Goal: Information Seeking & Learning: Learn about a topic

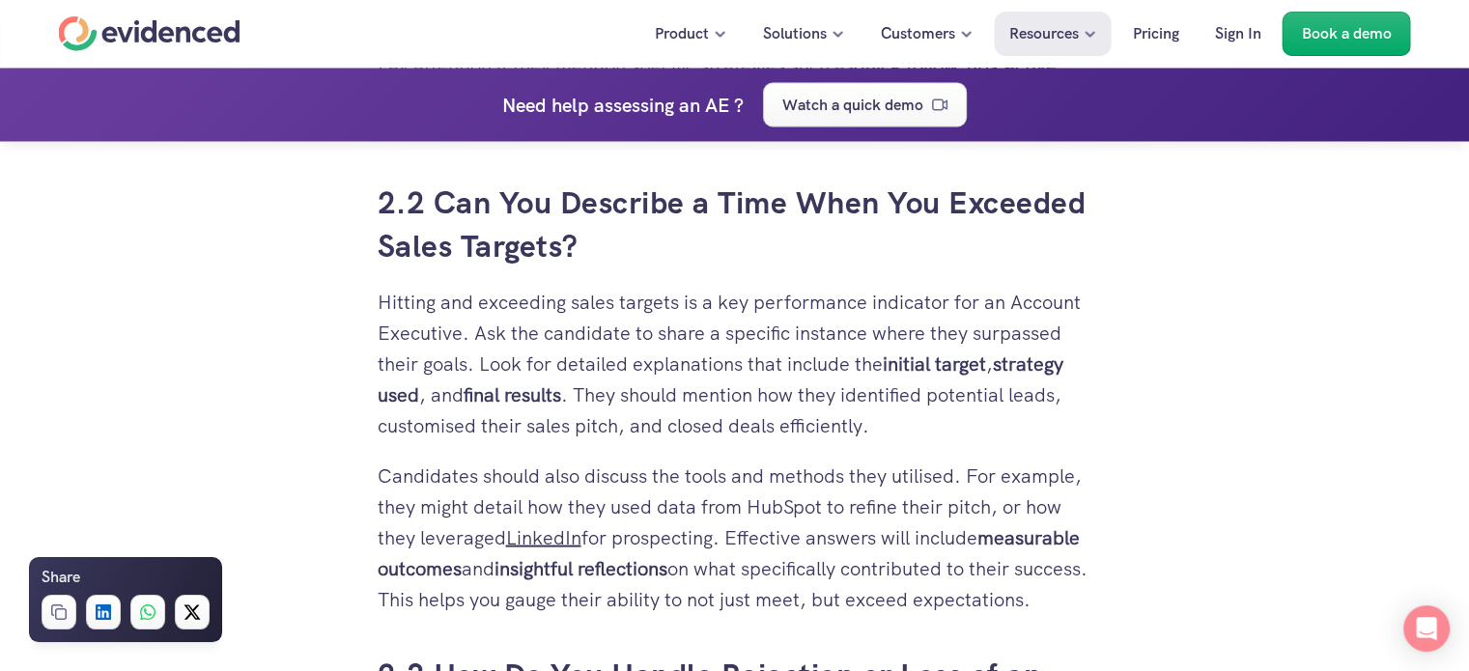
scroll to position [3814, 0]
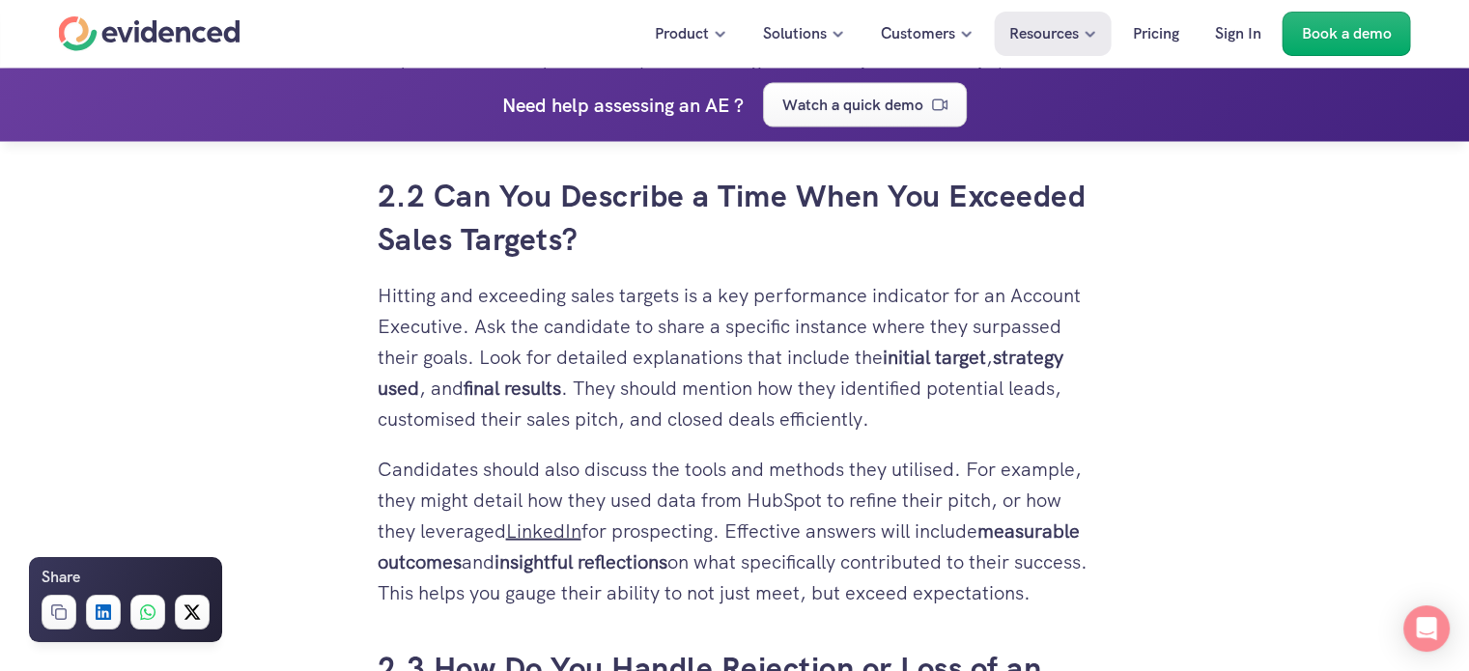
click at [645, 324] on p "Hitting and exceeding sales targets is a key performance indicator for an Accou…" at bounding box center [735, 357] width 715 height 155
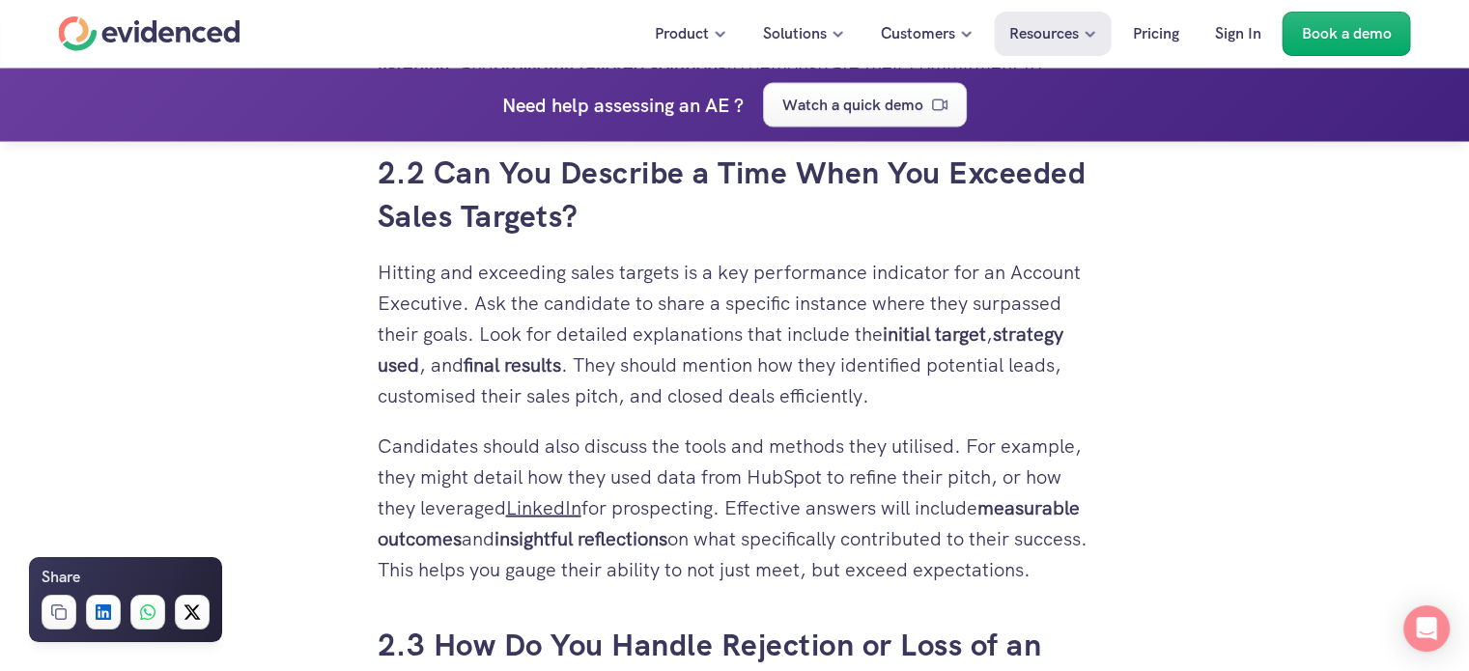
scroll to position [3930, 0]
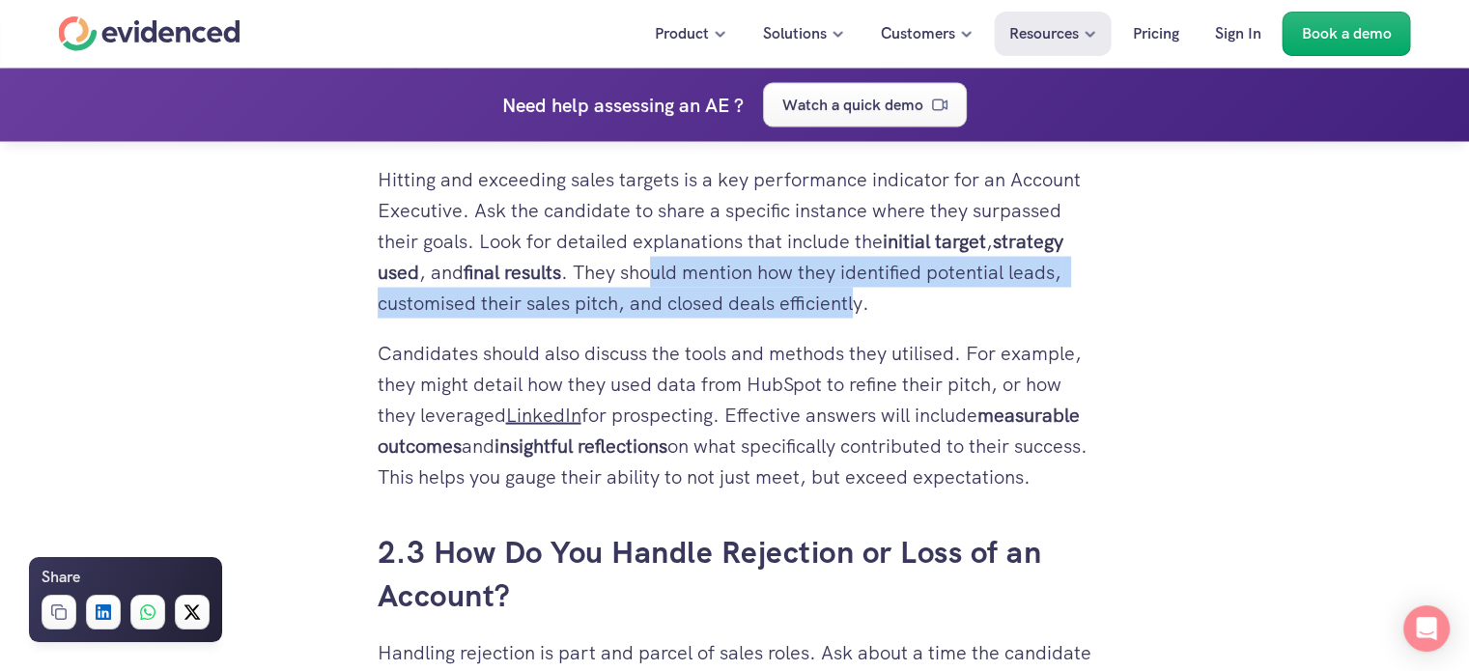
drag, startPoint x: 655, startPoint y: 270, endPoint x: 858, endPoint y: 297, distance: 204.7
click at [858, 297] on p "Hitting and exceeding sales targets is a key performance indicator for an Accou…" at bounding box center [735, 241] width 715 height 155
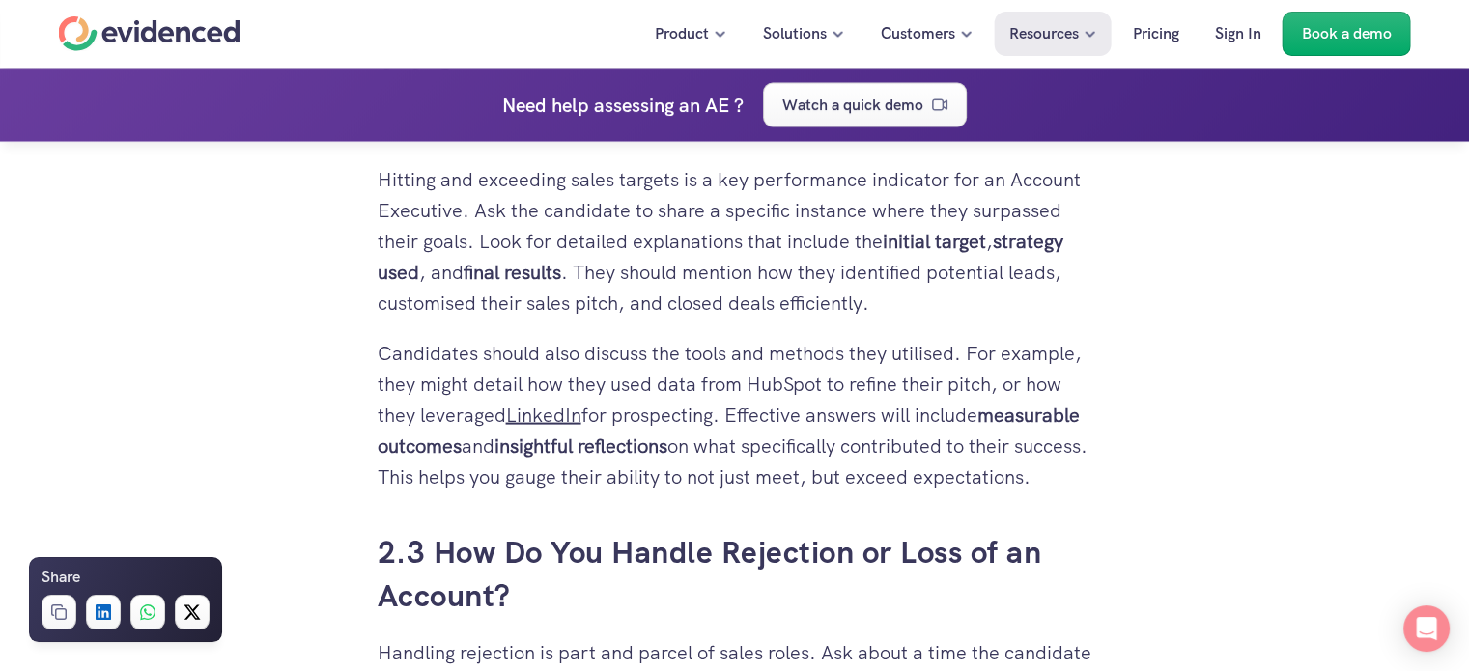
click at [673, 346] on p "Candidates should also discuss the tools and methods they utilised. For example…" at bounding box center [735, 415] width 715 height 155
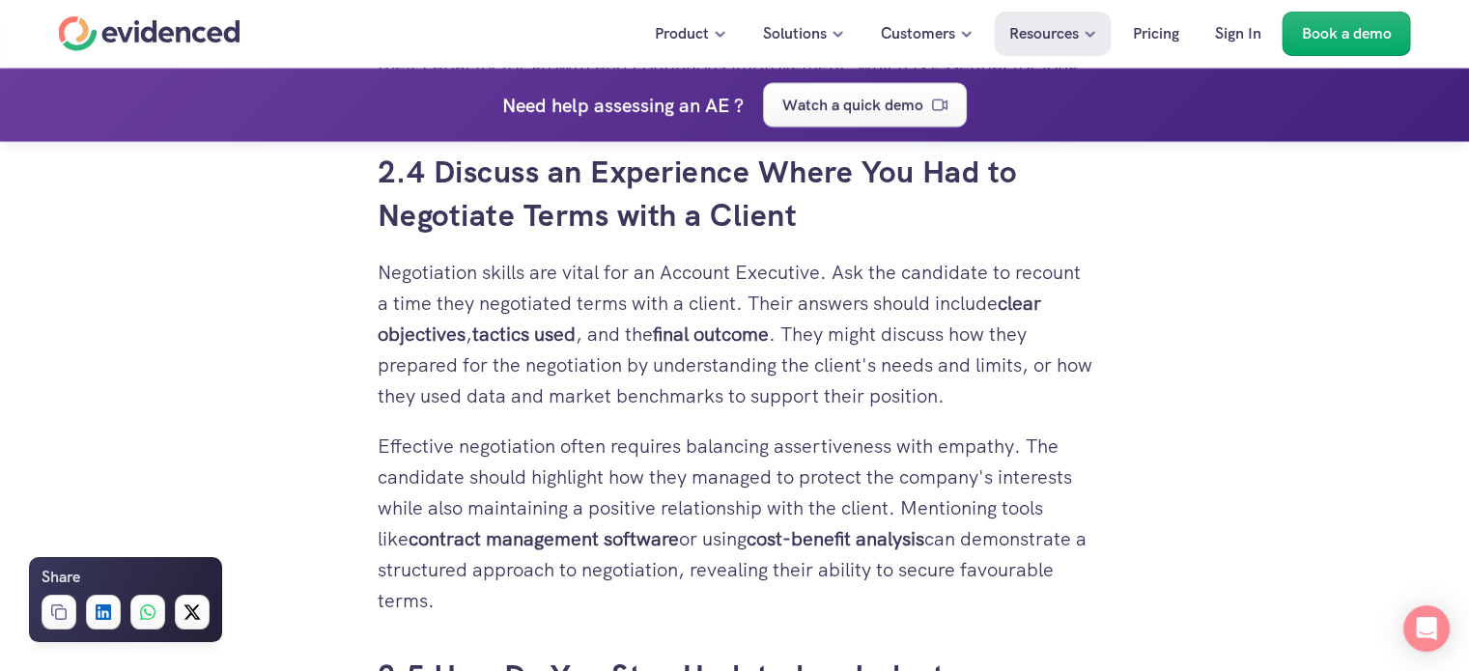
scroll to position [4780, 0]
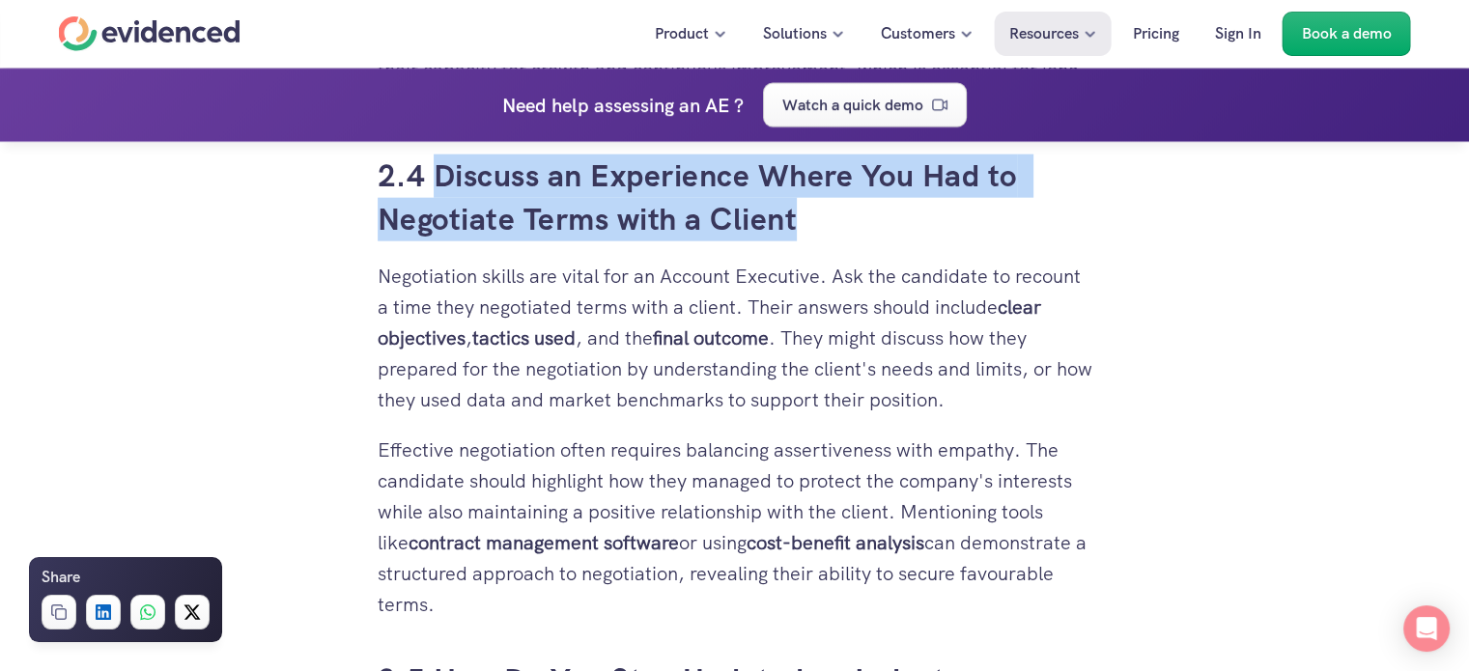
drag, startPoint x: 440, startPoint y: 208, endPoint x: 815, endPoint y: 270, distance: 380.9
click at [815, 242] on h3 "2.4 Discuss an Experience Where You Had to Negotiate Terms with a Client" at bounding box center [735, 198] width 715 height 87
copy h3 "Discuss an Experience Where You Had to Negotiate Terms with a Client"
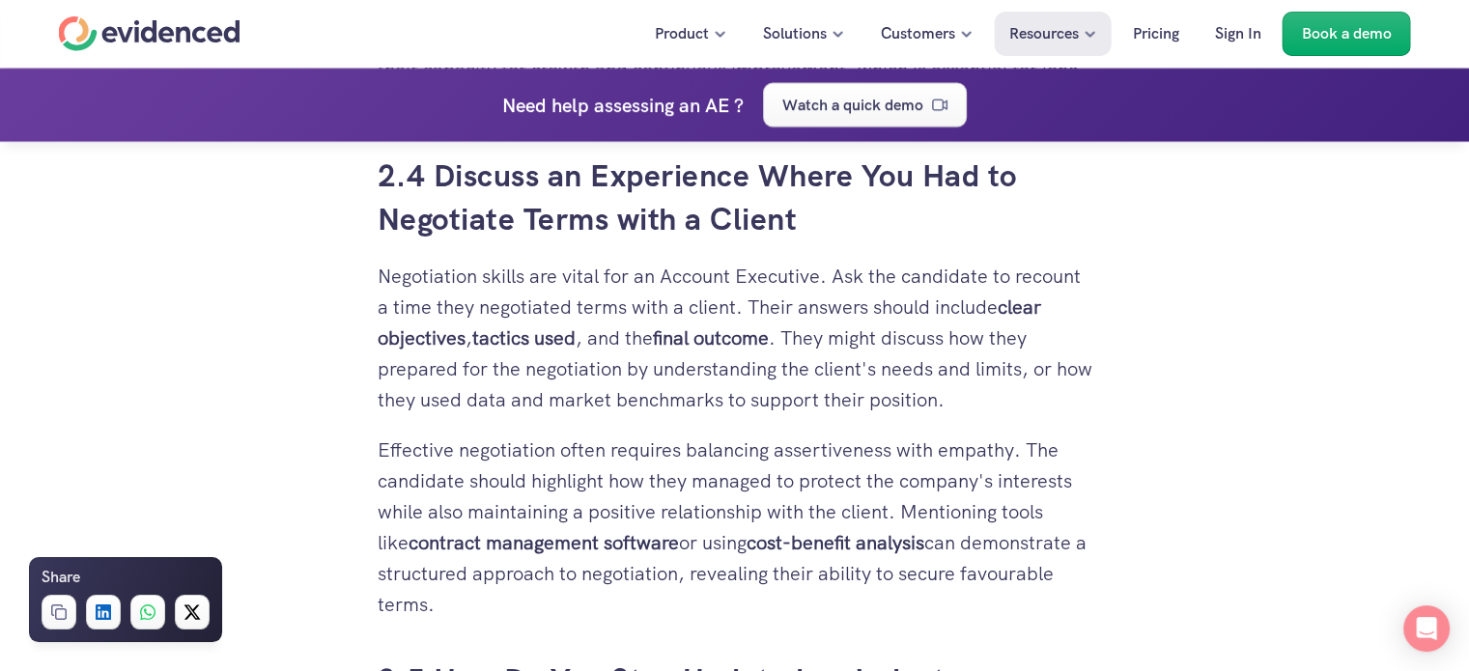
click at [592, 299] on p "Negotiation skills are vital for an Account Executive. Ask the candidate to rec…" at bounding box center [735, 338] width 715 height 155
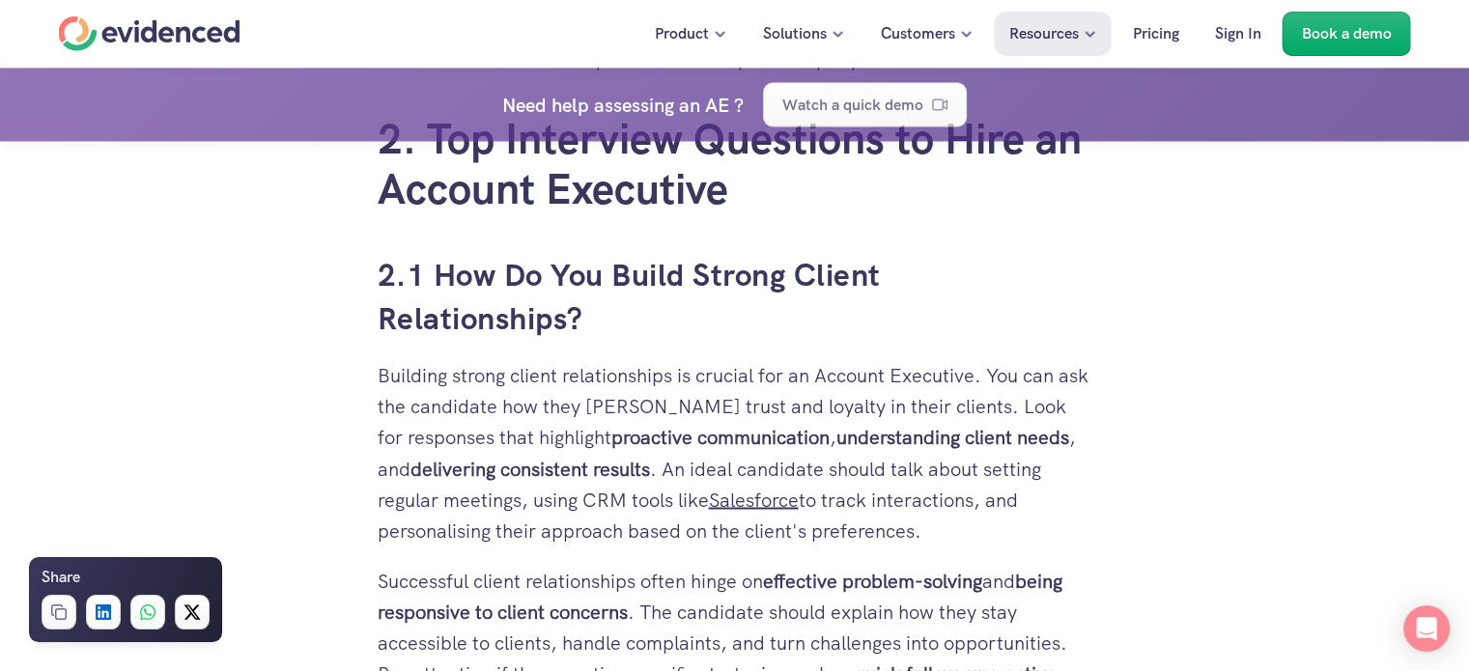
scroll to position [3185, 0]
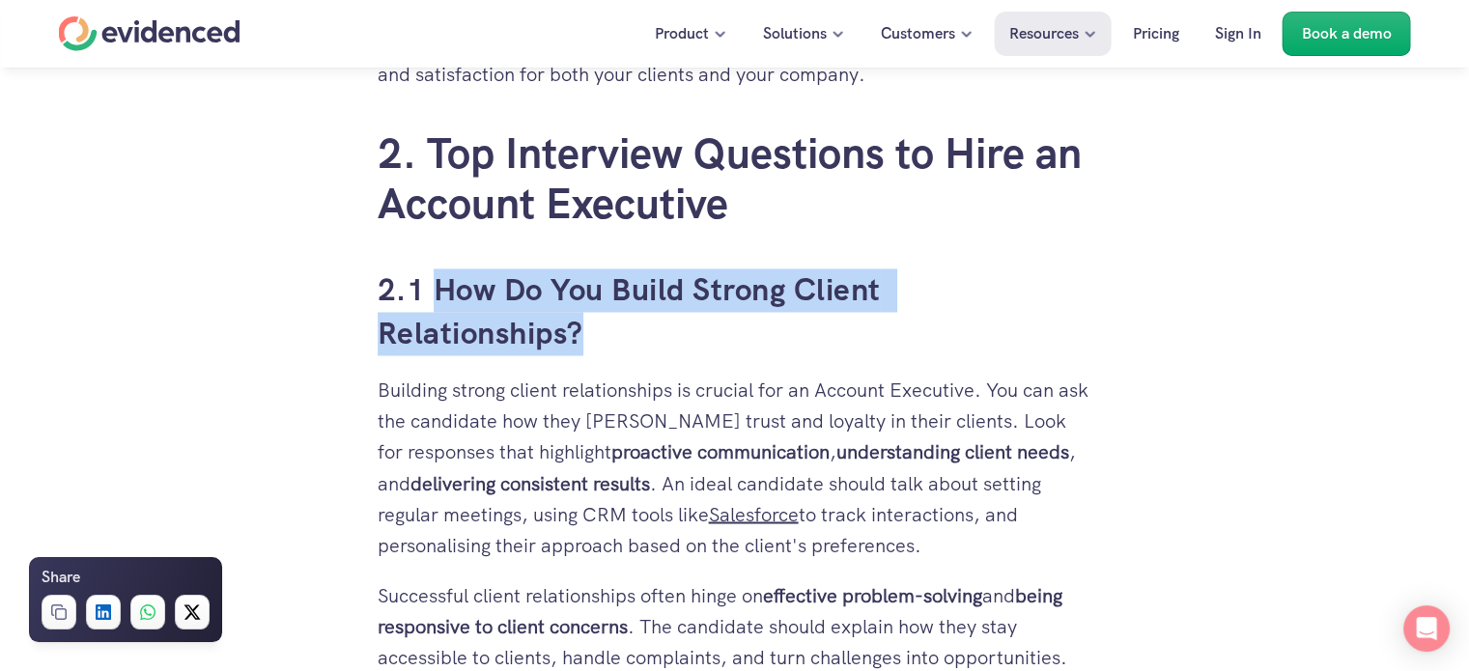
drag, startPoint x: 586, startPoint y: 335, endPoint x: 440, endPoint y: 293, distance: 152.9
click at [440, 293] on h3 "2.1 How Do You Build Strong Client Relationships?" at bounding box center [735, 312] width 715 height 87
copy h3 "How Do You Build Strong Client Relationships?"
